Goal: Task Accomplishment & Management: Manage account settings

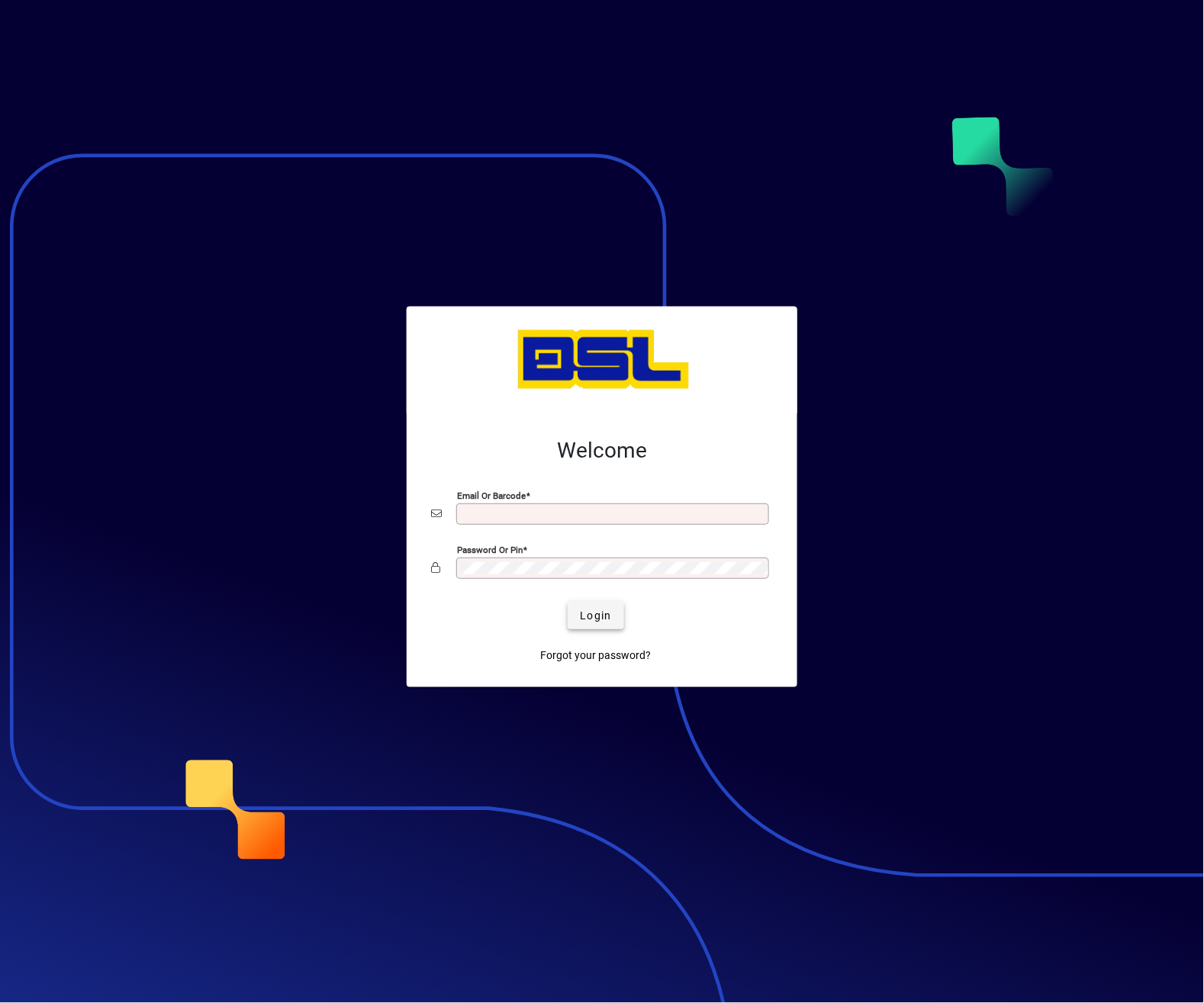
type input "**********"
click at [592, 613] on span "Login" at bounding box center [595, 615] width 31 height 16
click at [592, 613] on div "Login" at bounding box center [595, 615] width 342 height 27
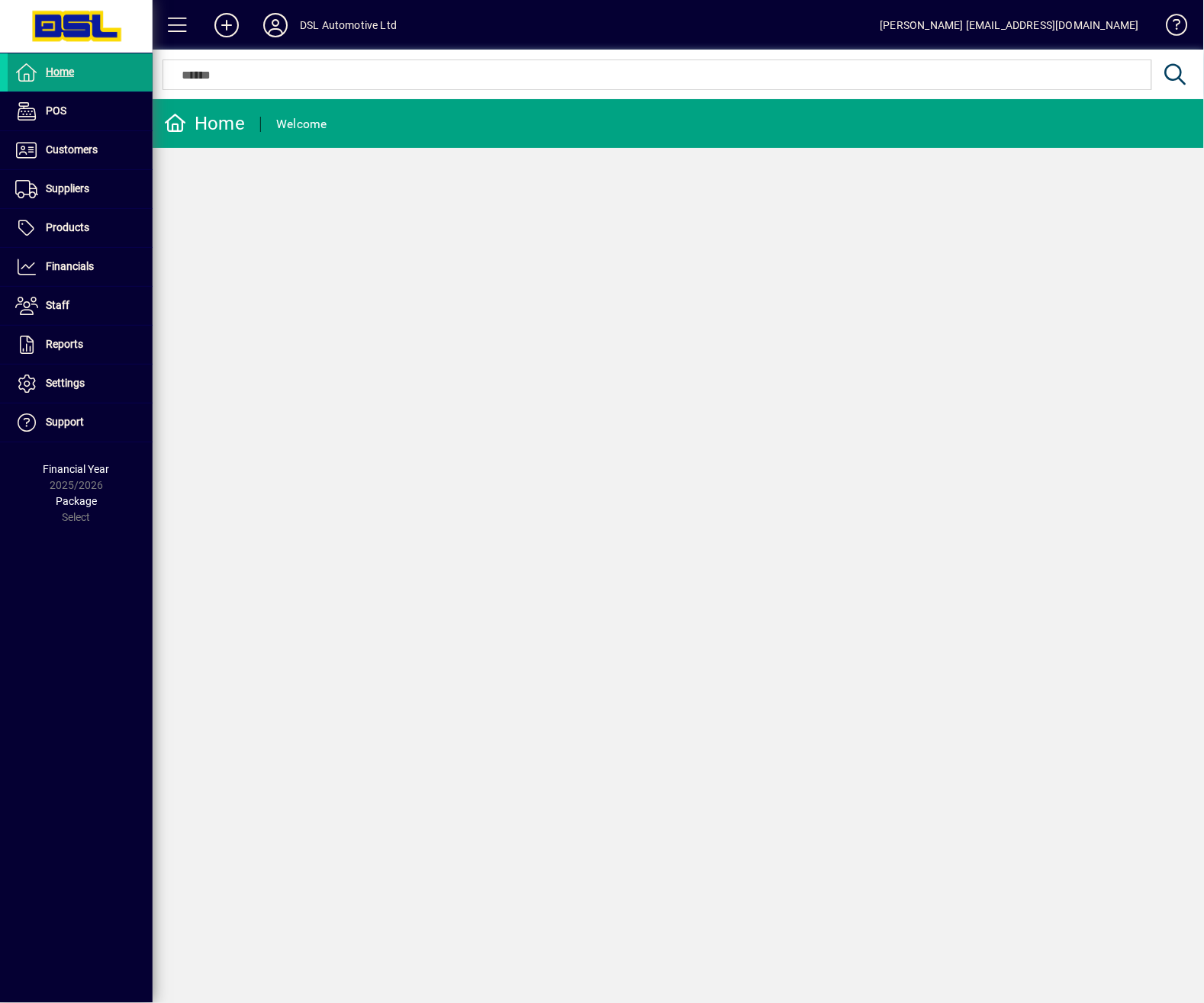
drag, startPoint x: 1176, startPoint y: 530, endPoint x: 1152, endPoint y: 530, distance: 24.0
click at [1152, 530] on div "Home Welcome" at bounding box center [678, 551] width 1051 height 904
click at [950, 672] on div "Home Welcome" at bounding box center [678, 551] width 1051 height 904
